Goal: Task Accomplishment & Management: Manage account settings

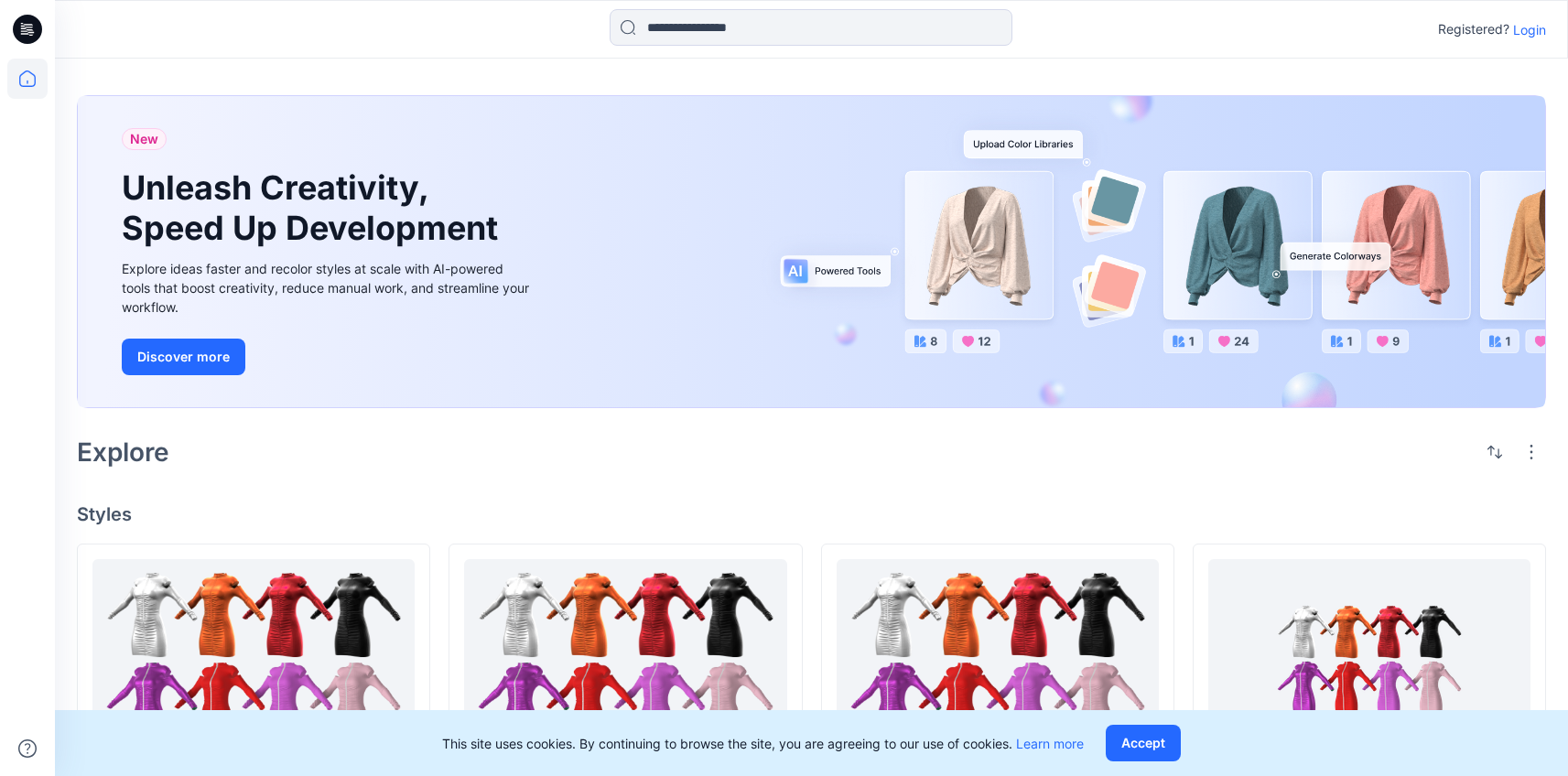
click at [1529, 37] on p "Login" at bounding box center [1530, 30] width 33 height 19
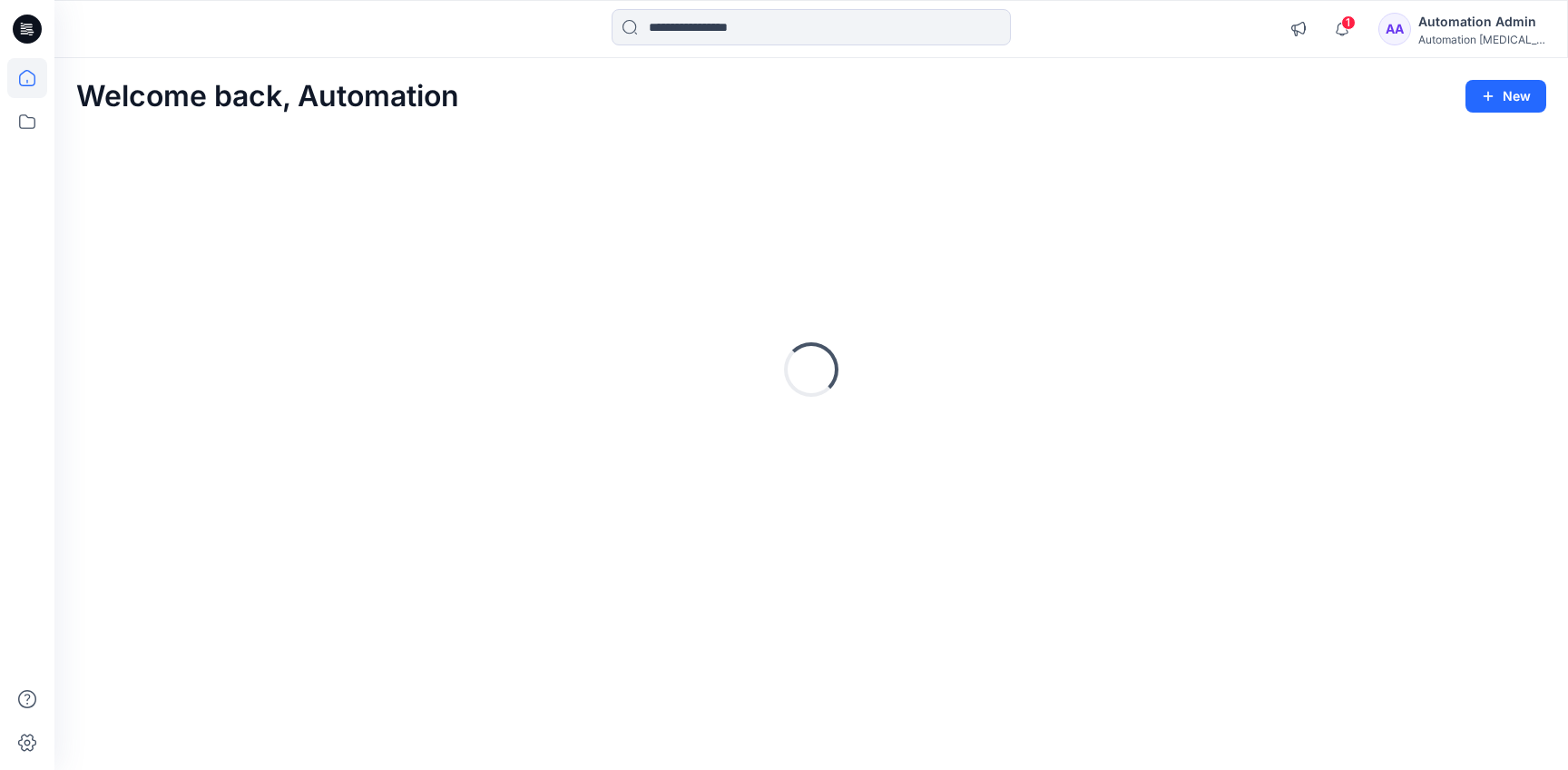
click at [1479, 19] on div "Automation Admin" at bounding box center [1482, 22] width 127 height 22
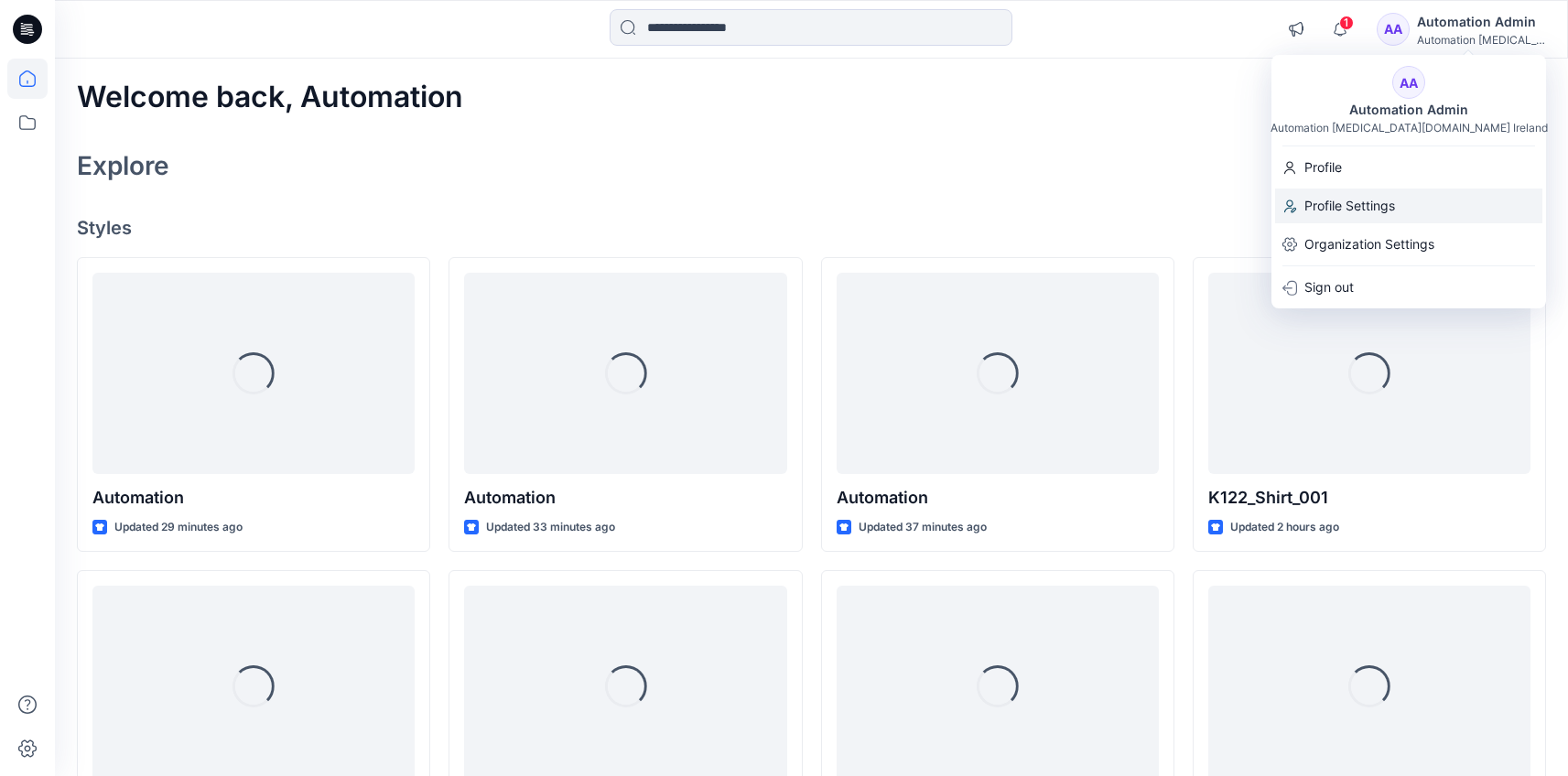
click at [1409, 195] on div "Profile Settings" at bounding box center [1409, 205] width 267 height 34
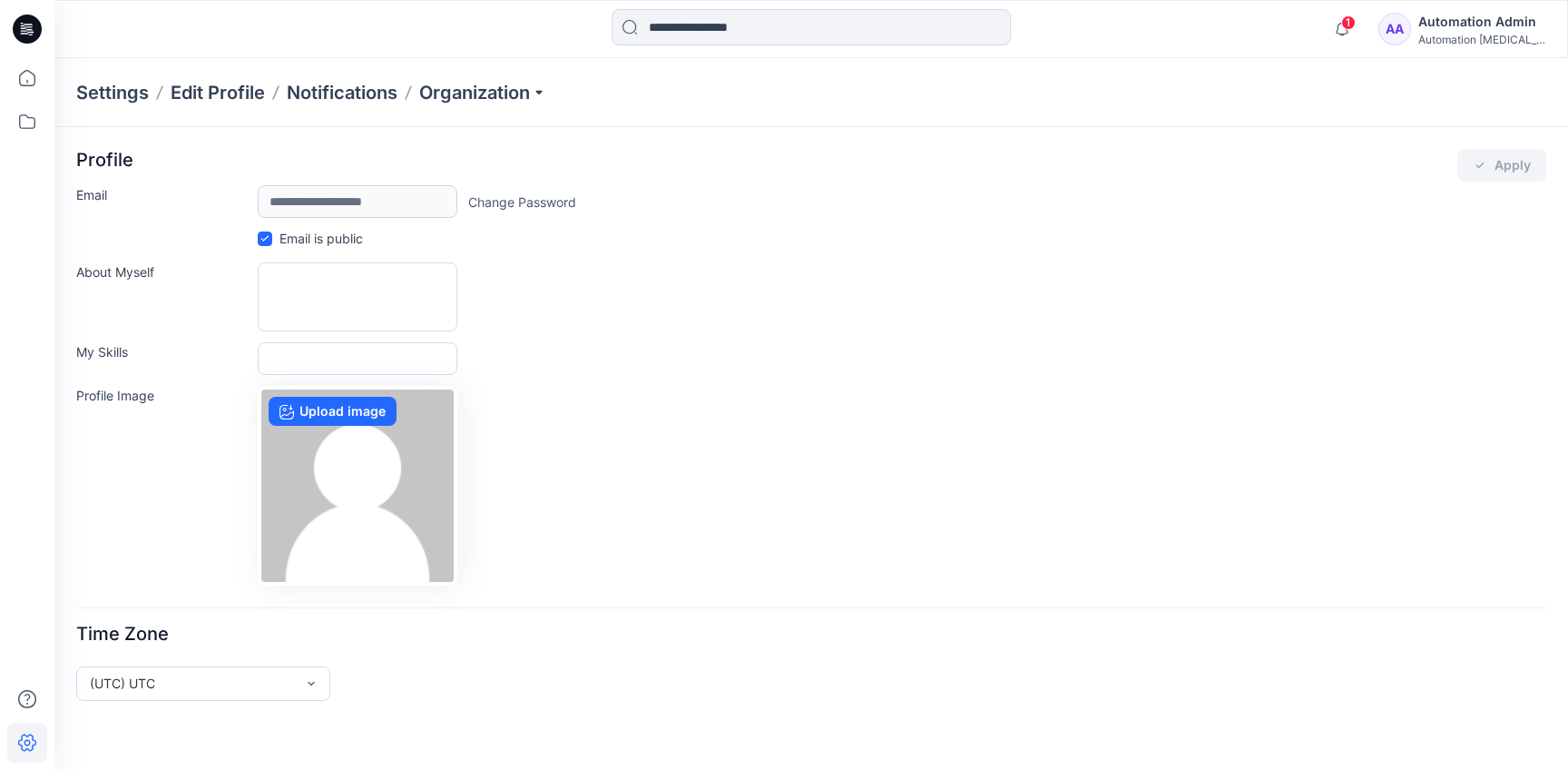
click at [1449, 26] on div "Automation Admin" at bounding box center [1482, 22] width 127 height 22
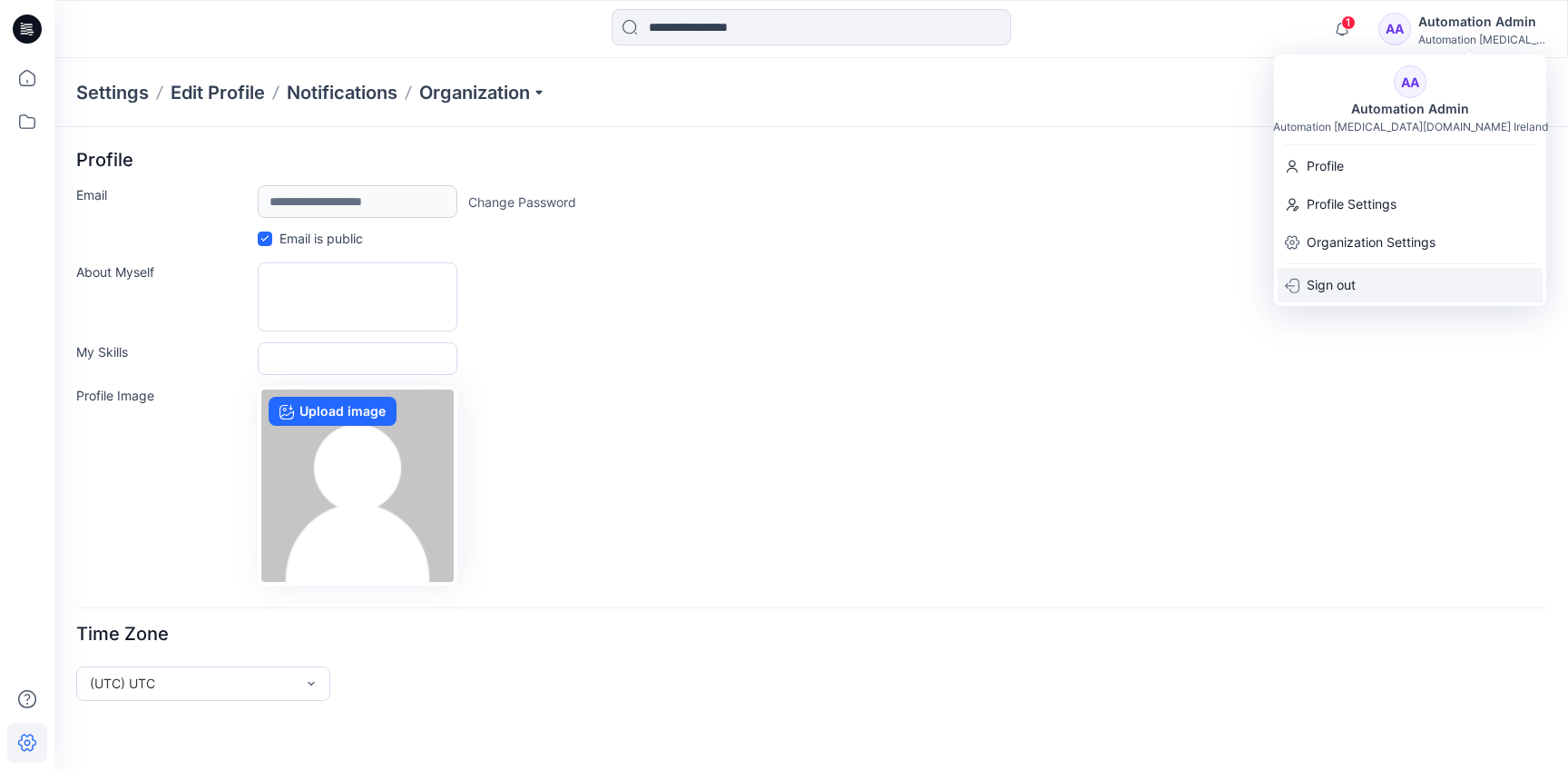
click at [1405, 277] on div "Sign out" at bounding box center [1411, 285] width 265 height 34
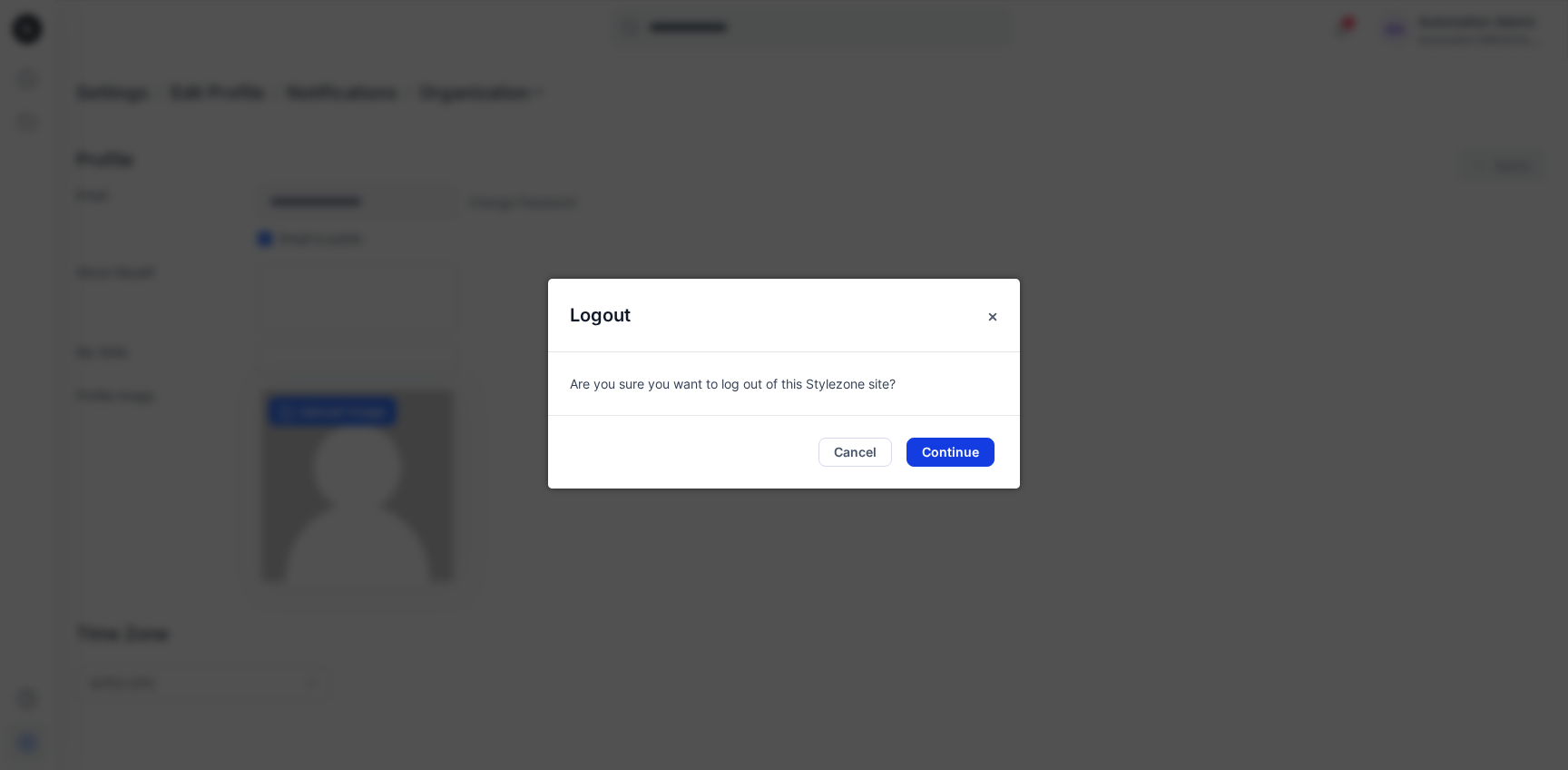
click at [959, 457] on button "Continue" at bounding box center [951, 452] width 88 height 29
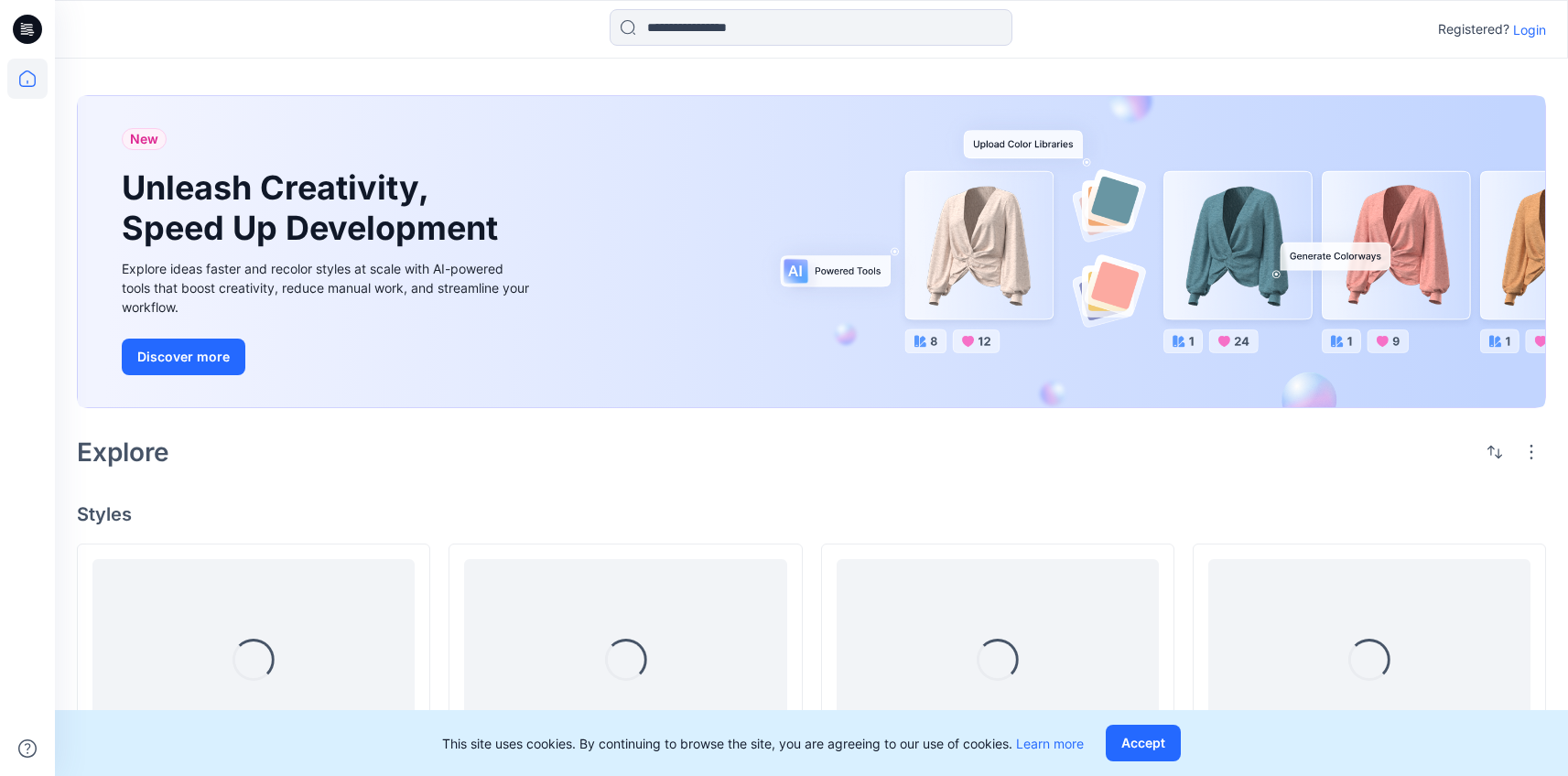
click at [1532, 30] on p "Login" at bounding box center [1530, 30] width 33 height 19
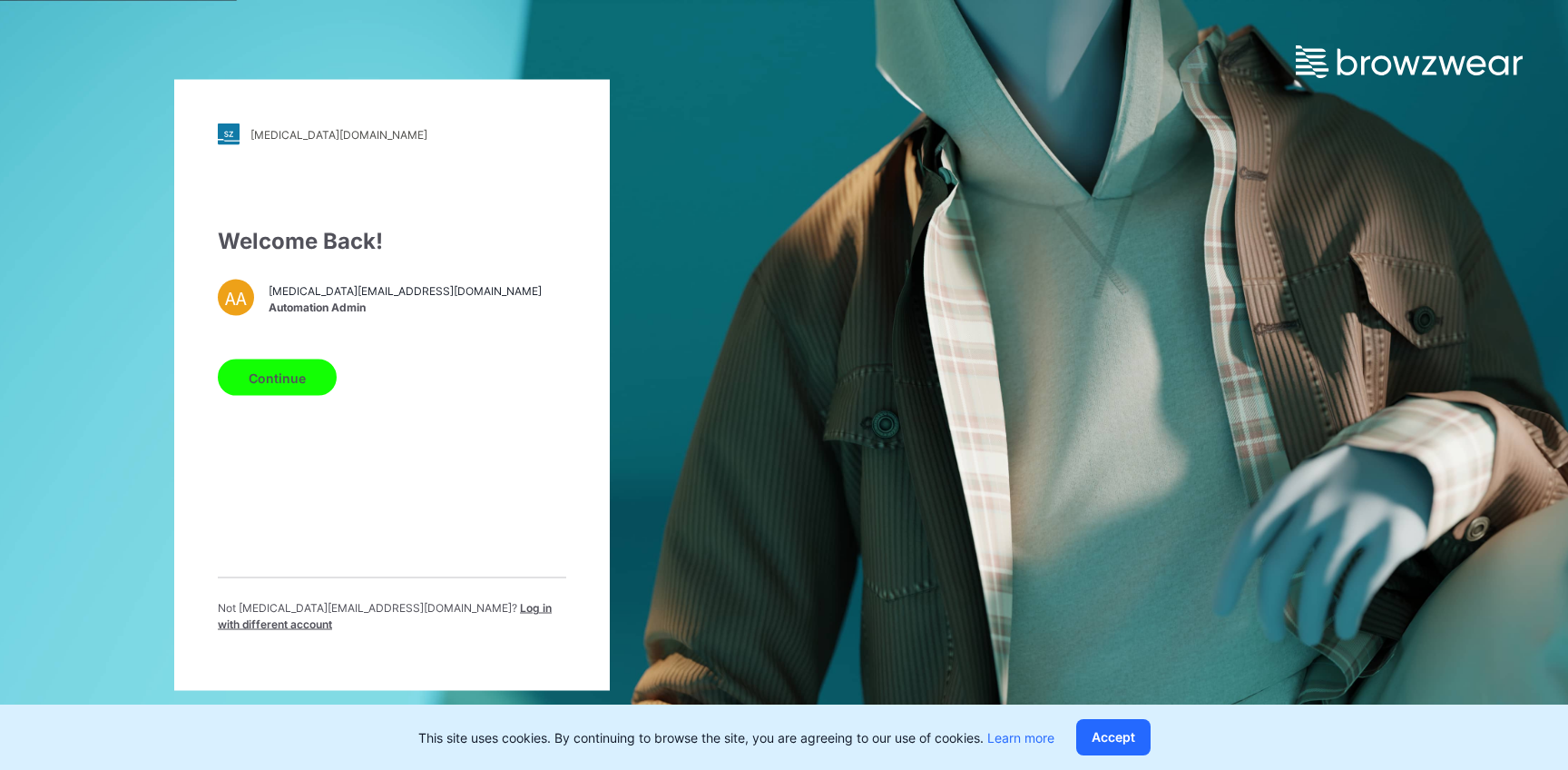
click at [473, 615] on span "Log in with different account" at bounding box center [384, 617] width 334 height 30
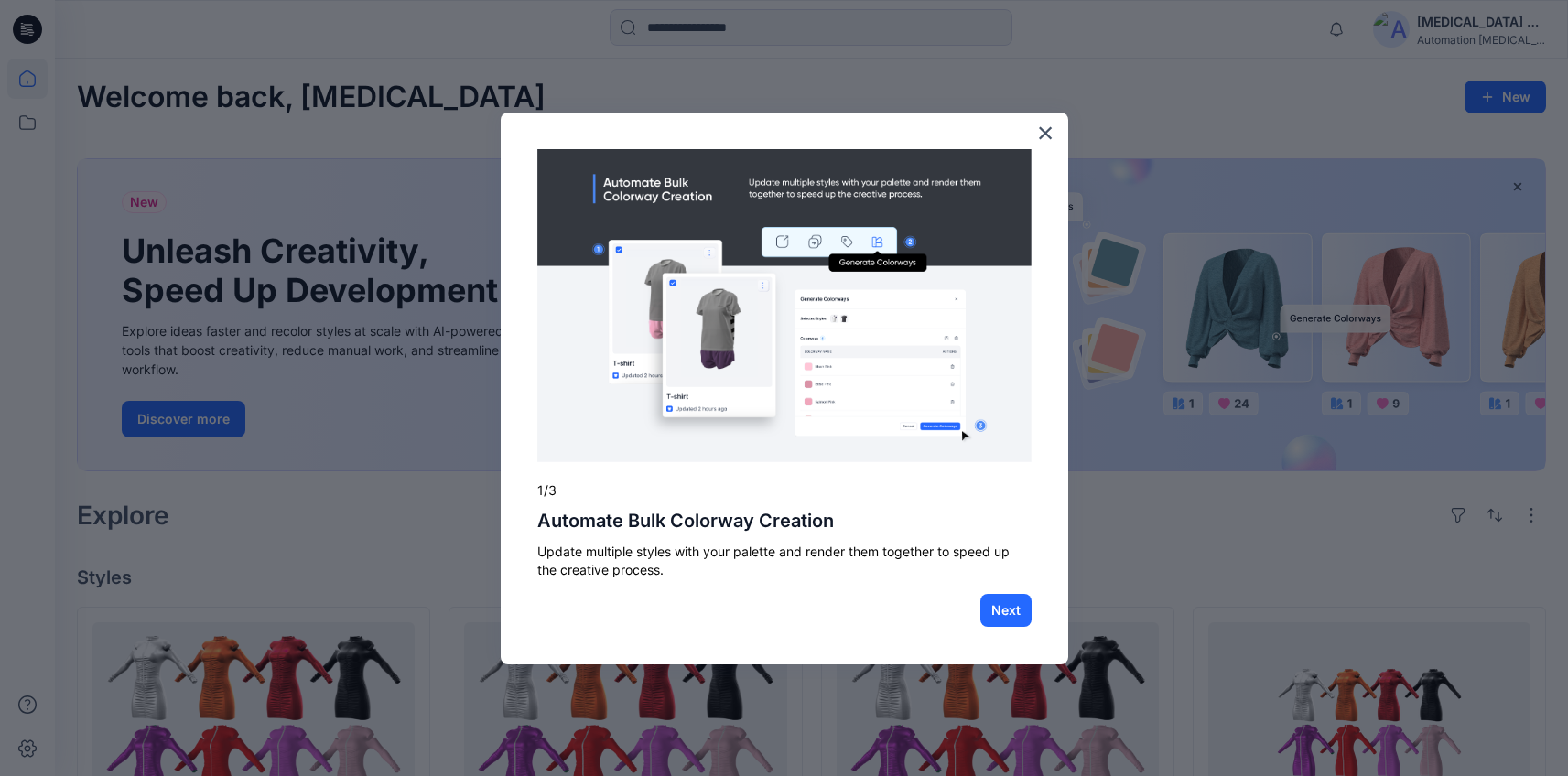
scroll to position [648, 0]
